Goal: Task Accomplishment & Management: Manage account settings

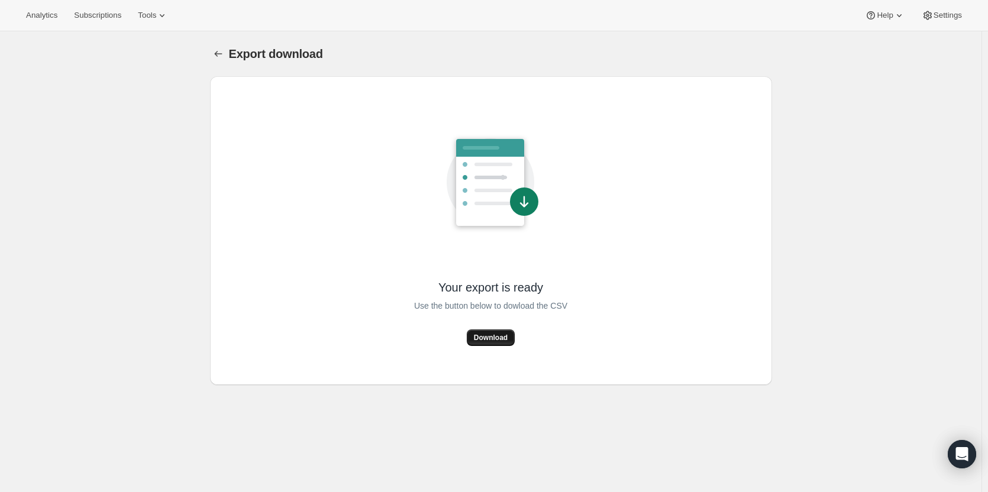
click at [502, 339] on span "Download" at bounding box center [491, 337] width 34 height 9
click at [94, 15] on span "Subscriptions" at bounding box center [97, 15] width 47 height 9
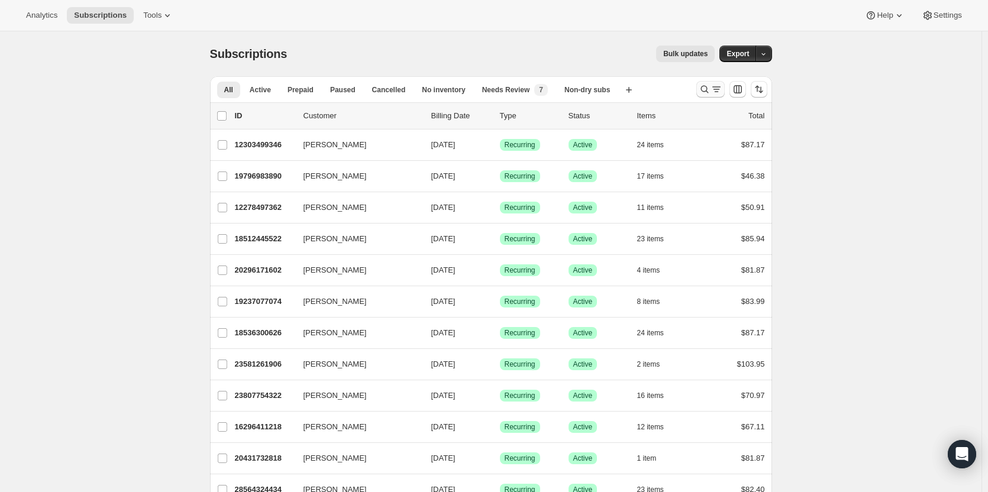
click at [707, 89] on icon "Search and filter results" at bounding box center [705, 89] width 12 height 12
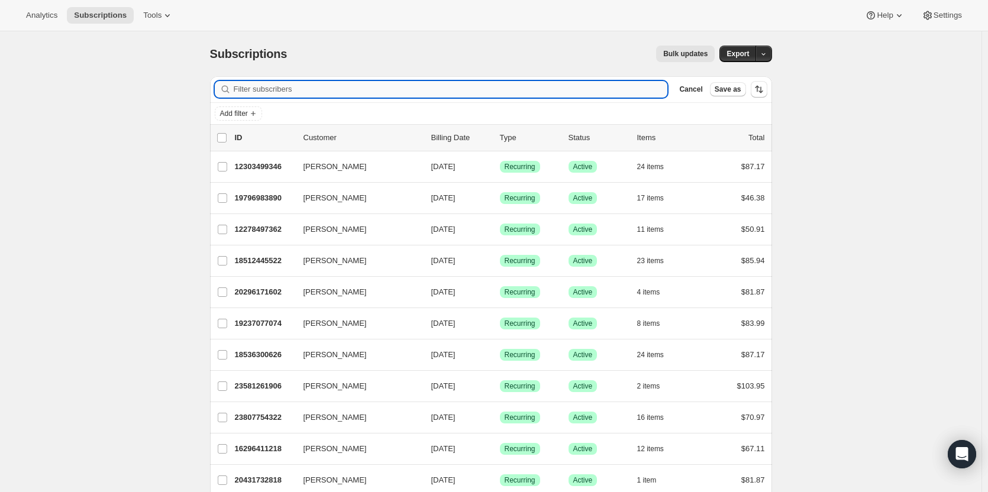
click at [330, 89] on input "Filter subscribers" at bounding box center [451, 89] width 434 height 17
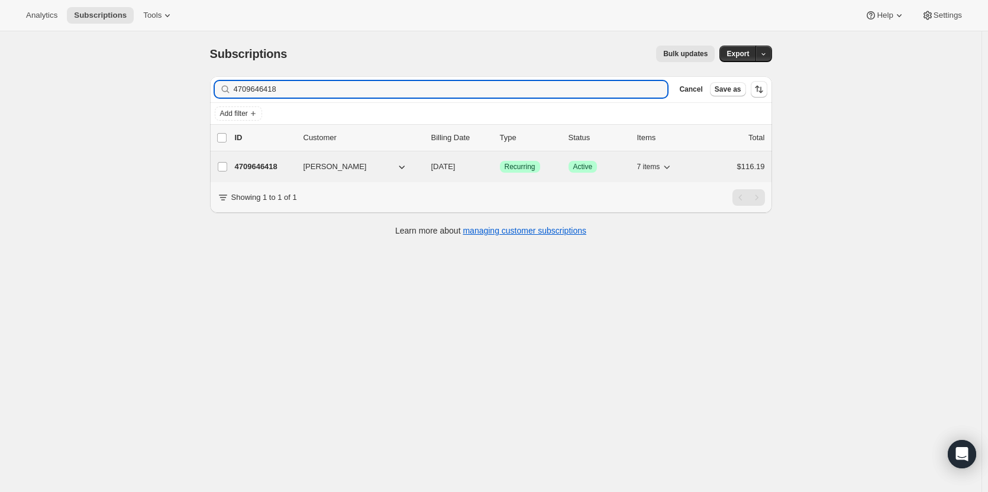
type input "4709646418"
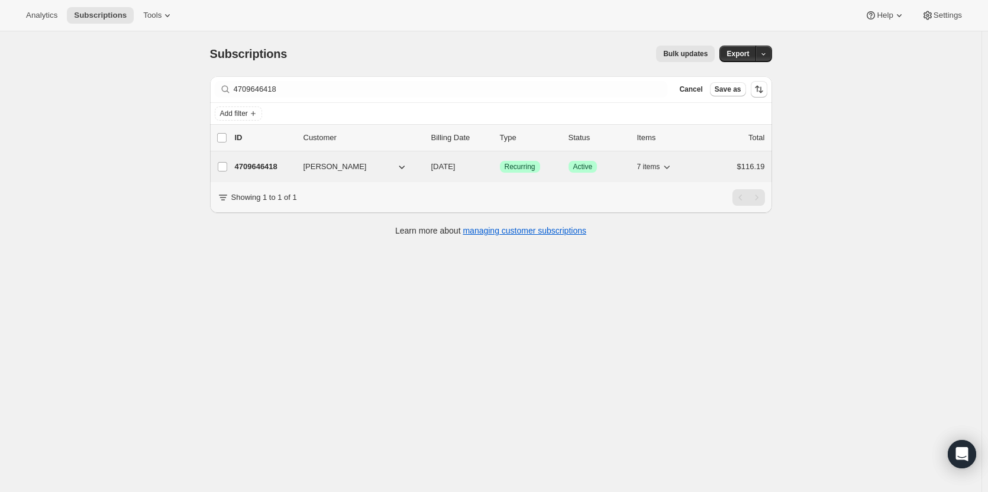
click at [347, 165] on span "Stephanie Freeman" at bounding box center [335, 167] width 63 height 12
click at [252, 166] on p "4709646418" at bounding box center [264, 167] width 59 height 12
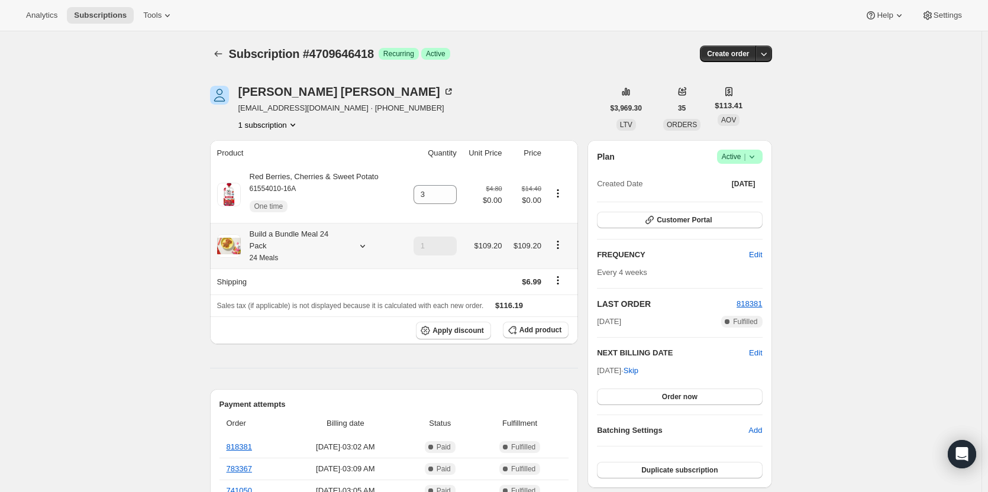
click at [278, 240] on div "Build a Bundle Meal 24 Pack 24 Meals" at bounding box center [294, 246] width 107 height 36
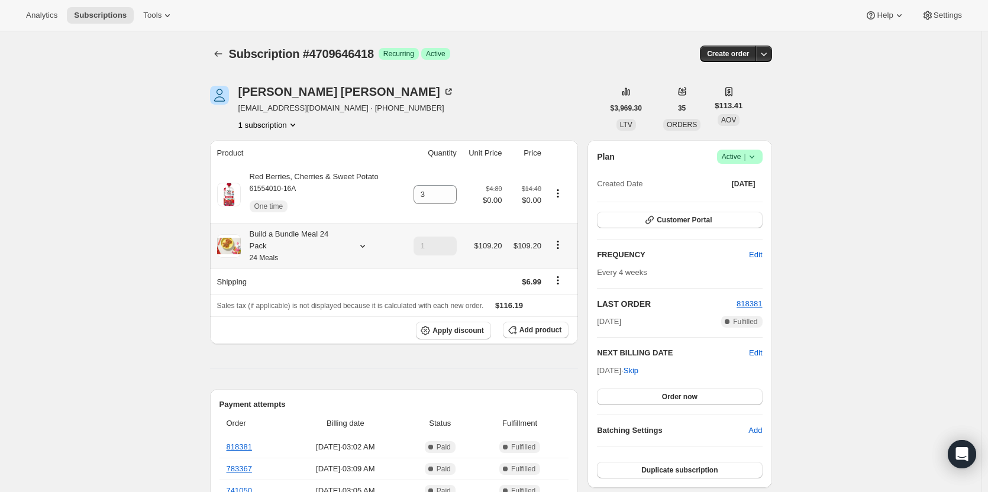
click at [299, 240] on div "Build a Bundle Meal 24 Pack 24 Meals" at bounding box center [294, 246] width 107 height 36
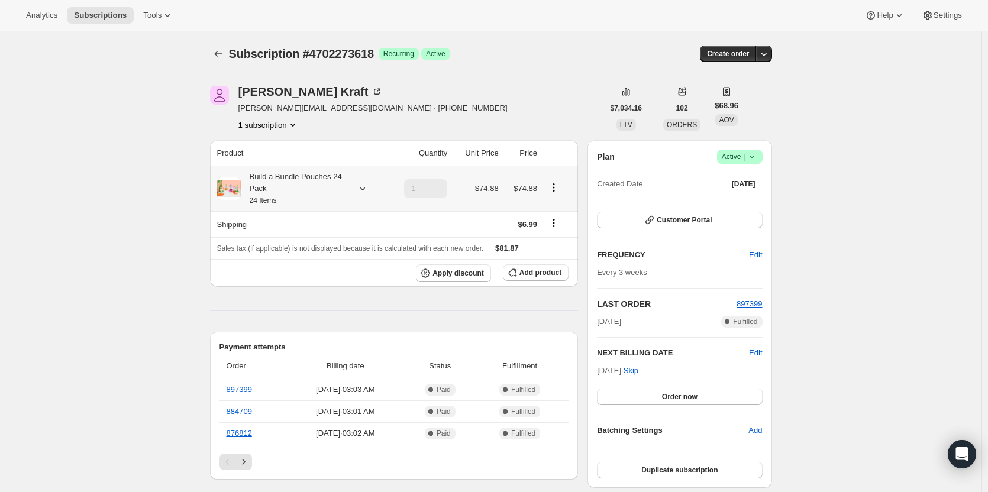
click at [283, 192] on div "Build a Bundle Pouches 24 Pack 24 Items" at bounding box center [294, 189] width 107 height 36
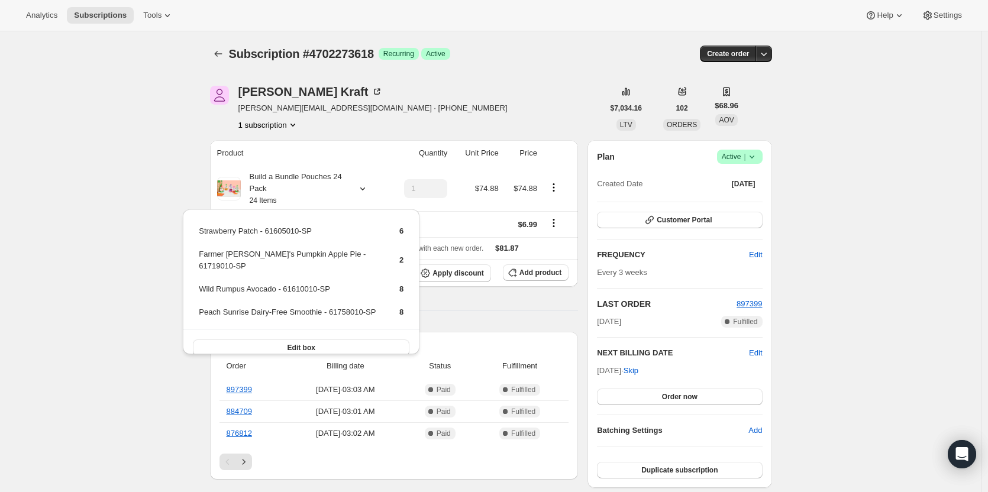
click at [159, 183] on div "Subscription #4702273618. This page is ready Subscription #4702273618 Success R…" at bounding box center [491, 493] width 982 height 924
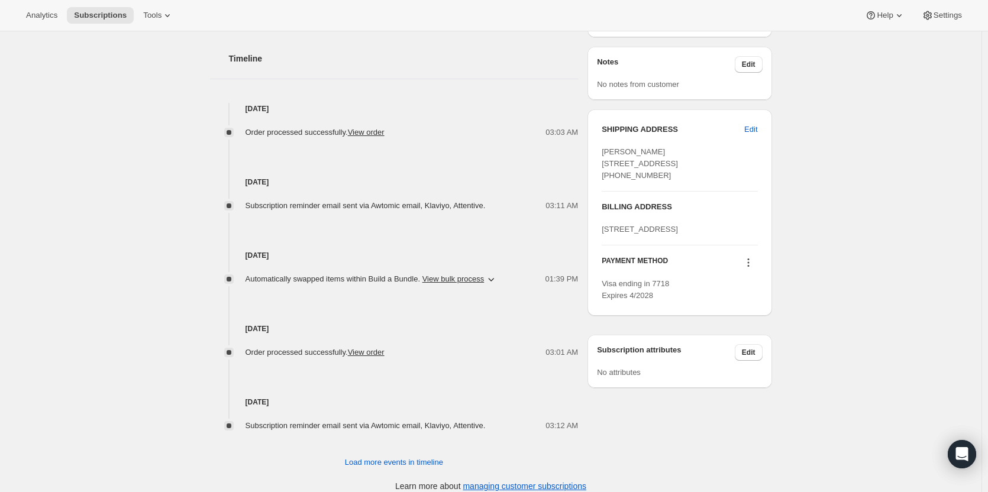
scroll to position [462, 0]
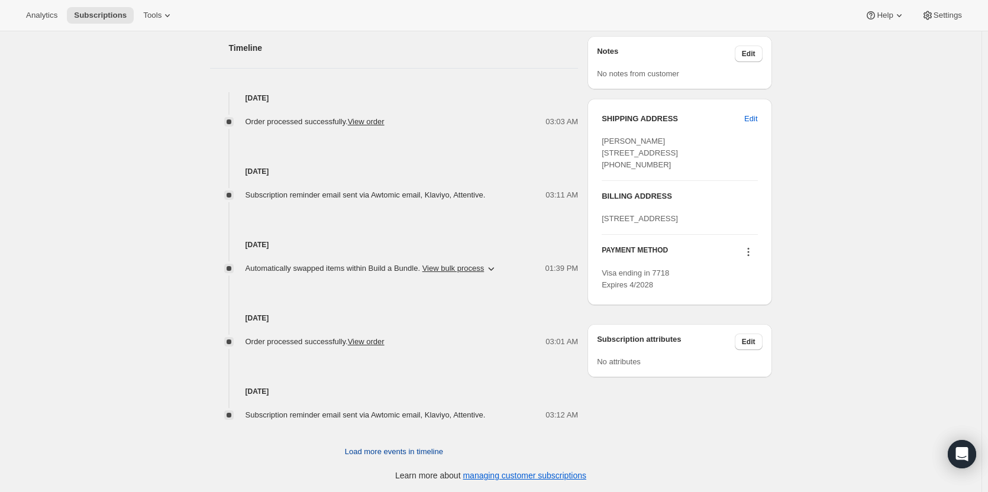
click at [420, 455] on span "Load more events in timeline" at bounding box center [394, 452] width 98 height 12
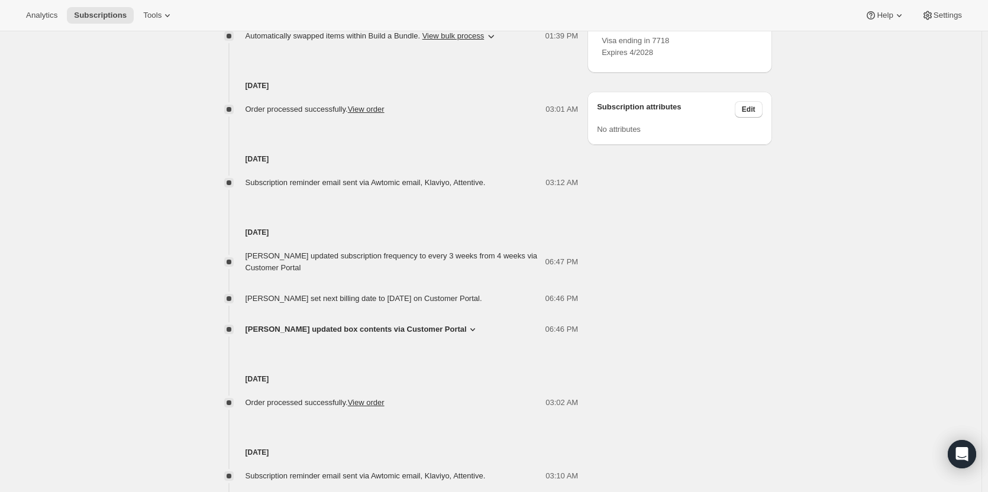
scroll to position [698, 0]
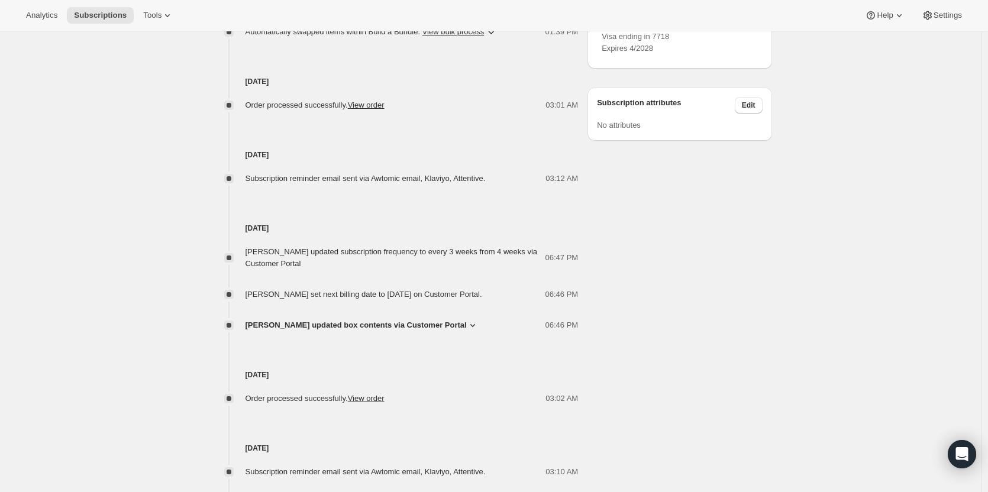
click at [414, 326] on span "[PERSON_NAME] updated box contents via Customer Portal" at bounding box center [356, 326] width 221 height 12
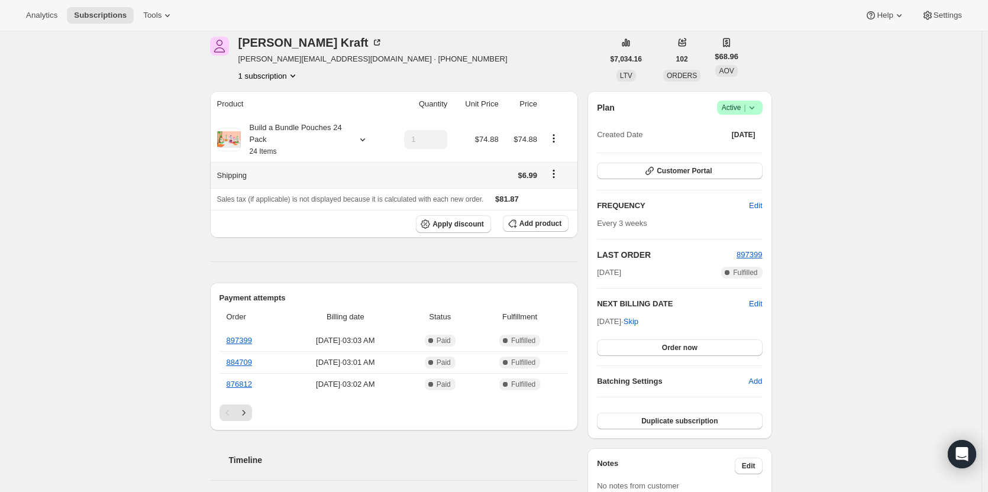
scroll to position [0, 0]
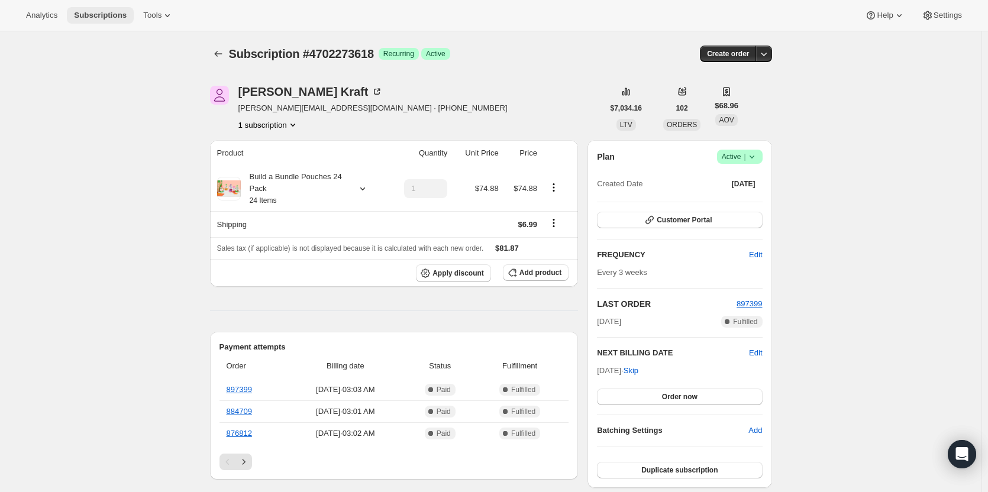
click at [99, 21] on button "Subscriptions" at bounding box center [100, 15] width 67 height 17
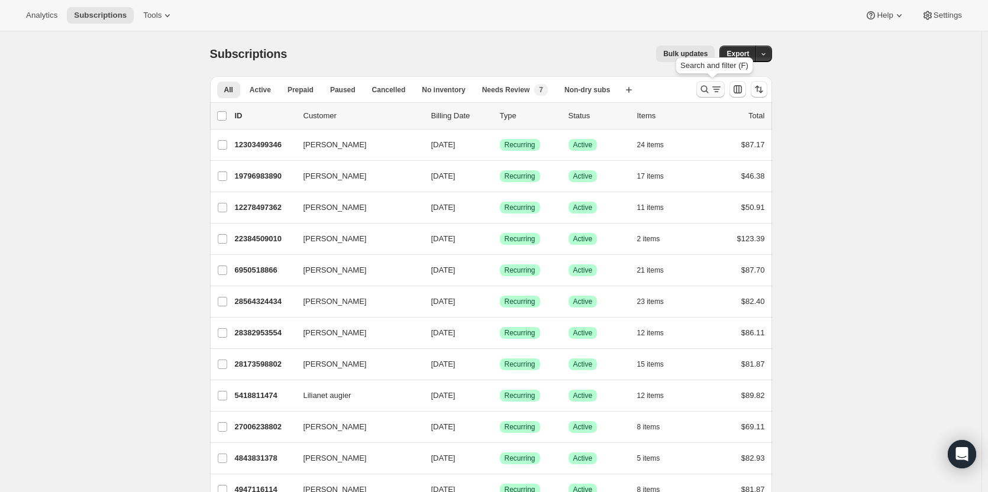
click at [704, 89] on icon "Search and filter results" at bounding box center [705, 90] width 8 height 8
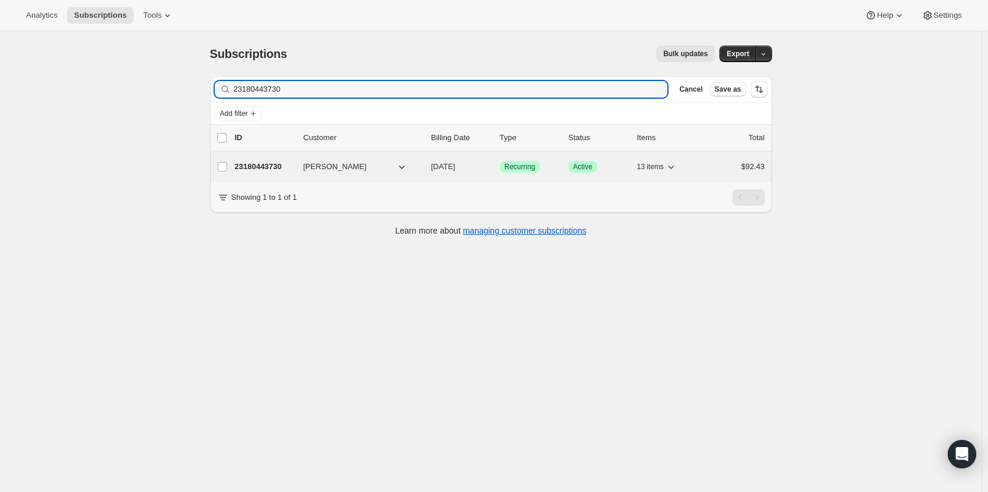
type input "23180443730"
click at [250, 164] on p "23180443730" at bounding box center [264, 167] width 59 height 12
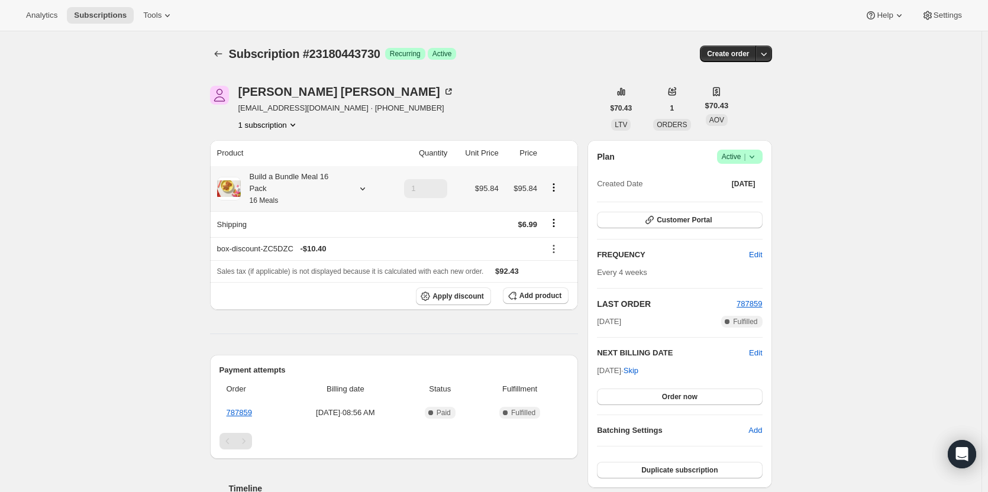
click at [350, 182] on div "Build a Bundle Meal 16 Pack 16 Meals" at bounding box center [300, 189] width 167 height 36
click at [305, 187] on div "Build a Bundle Meal 16 Pack 16 Meals" at bounding box center [294, 189] width 107 height 36
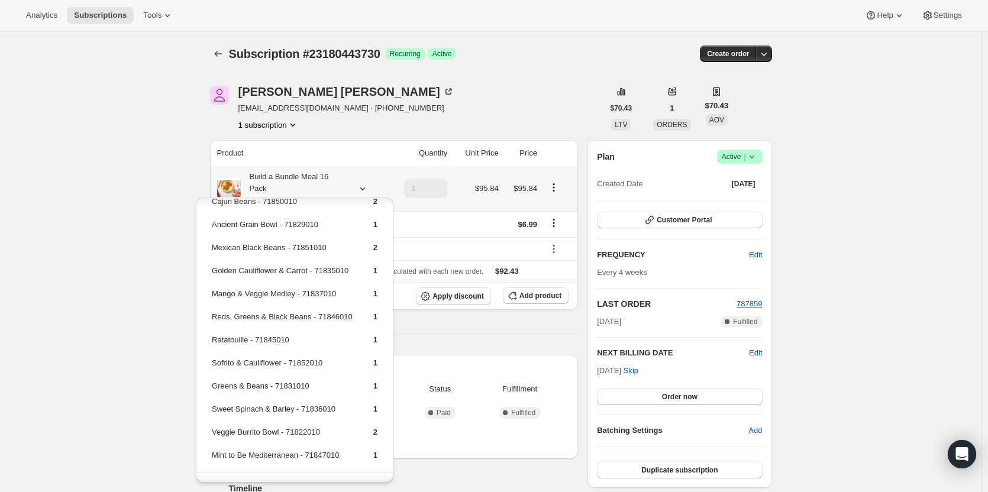
scroll to position [67, 0]
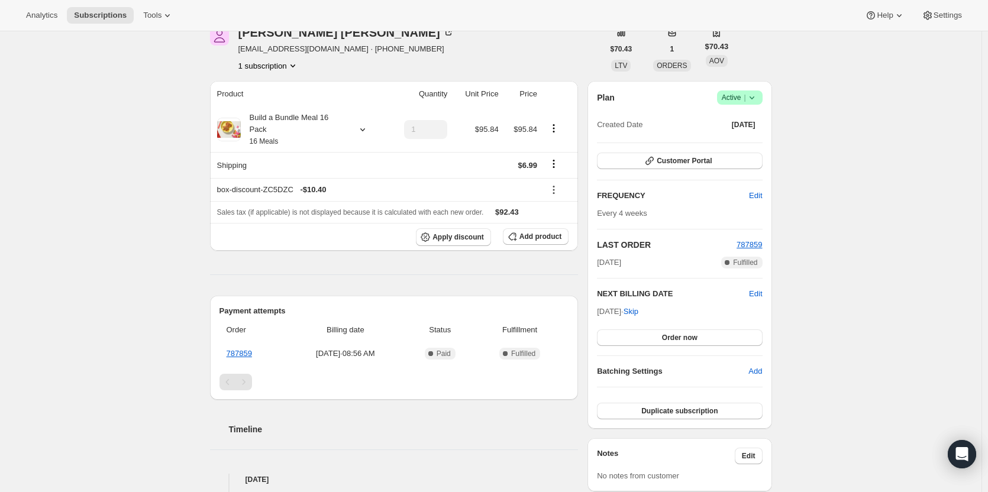
scroll to position [0, 0]
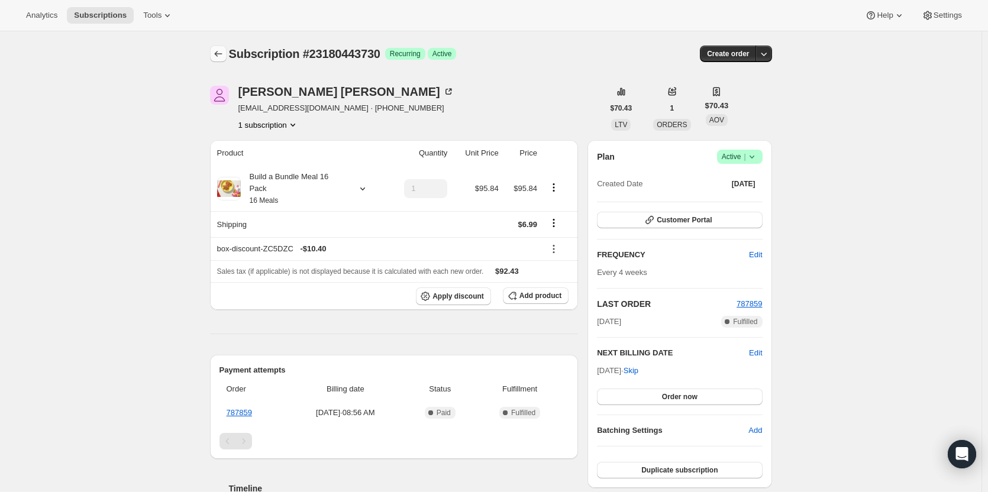
click at [223, 57] on icon "Subscriptions" at bounding box center [218, 54] width 12 height 12
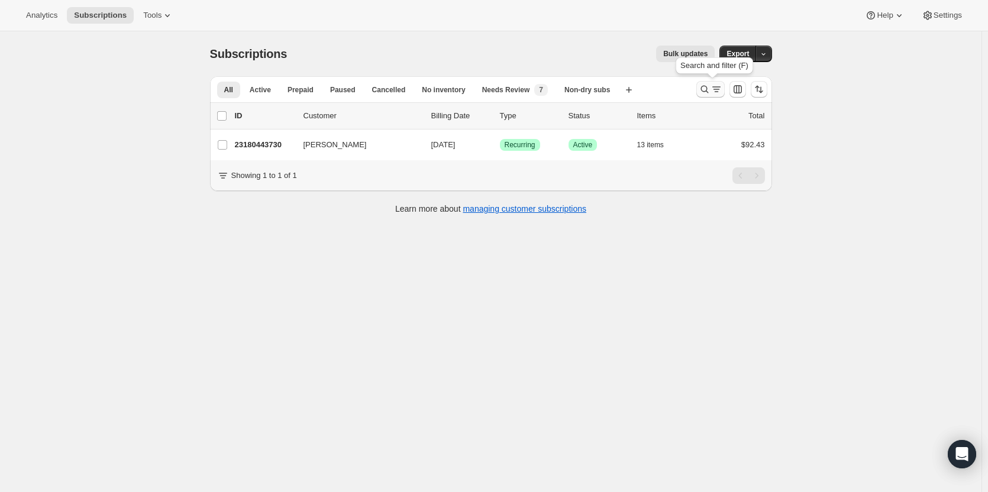
click at [705, 88] on icon "Search and filter results" at bounding box center [705, 89] width 12 height 12
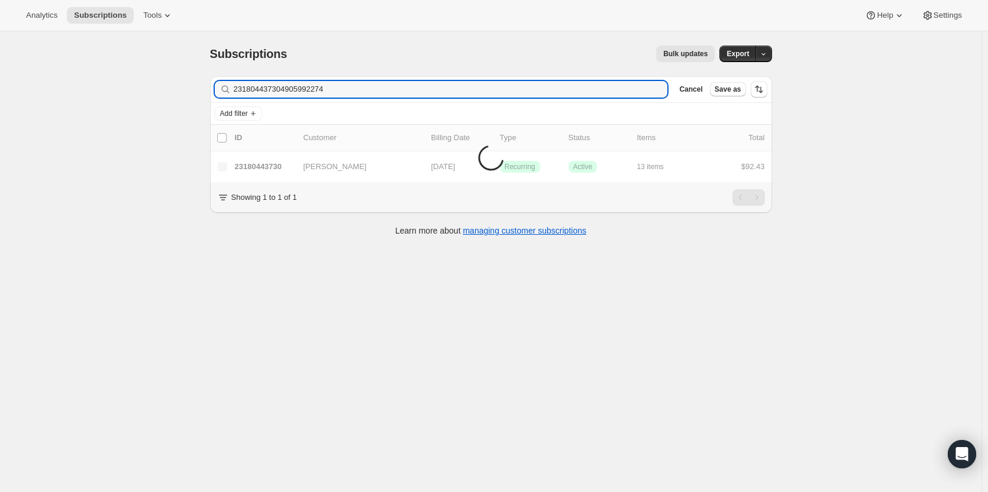
drag, startPoint x: 362, startPoint y: 89, endPoint x: 172, endPoint y: 87, distance: 190.6
click at [172, 87] on div "Subscriptions. This page is ready Subscriptions Bulk updates More actions Bulk …" at bounding box center [491, 277] width 982 height 492
type input "4905992274"
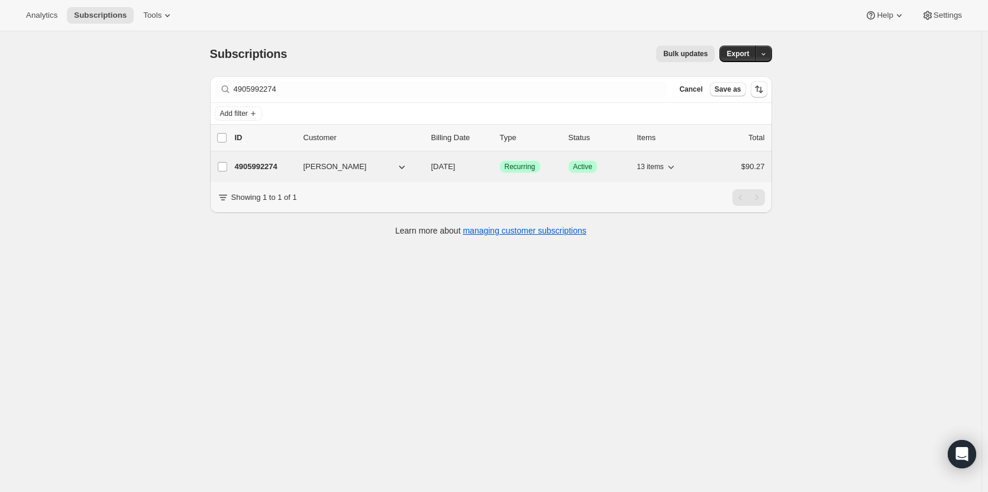
click at [250, 164] on p "4905992274" at bounding box center [264, 167] width 59 height 12
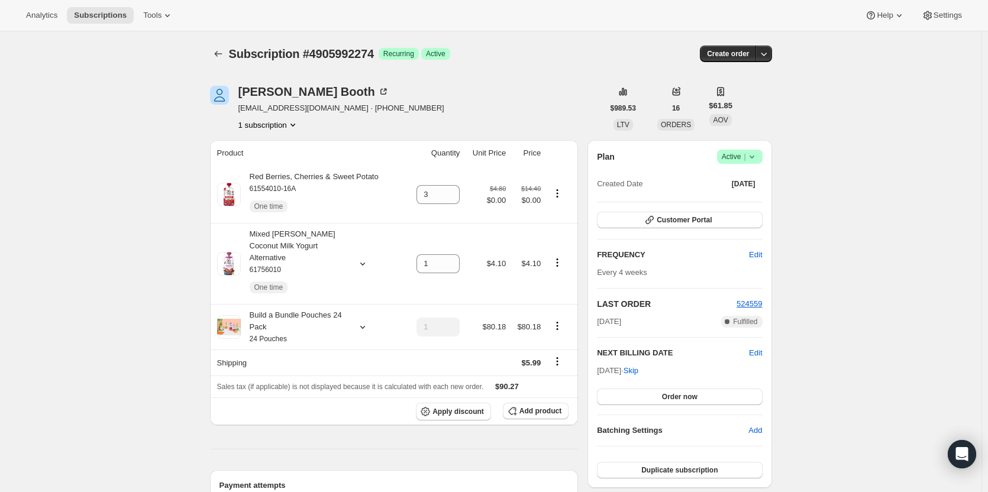
scroll to position [59, 0]
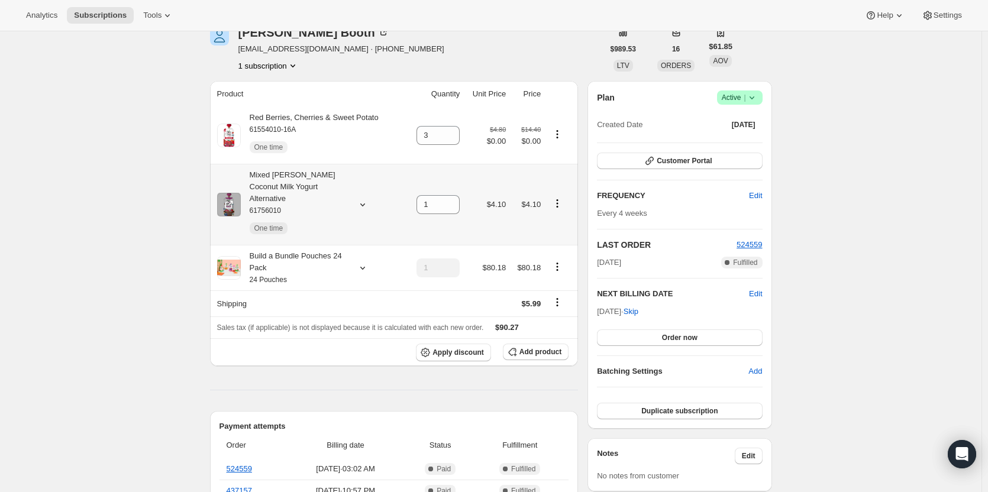
click at [364, 200] on icon at bounding box center [363, 205] width 12 height 12
click at [364, 199] on icon at bounding box center [363, 205] width 12 height 12
click at [367, 199] on icon at bounding box center [363, 205] width 12 height 12
